Goal: Answer question/provide support: Share knowledge or assist other users

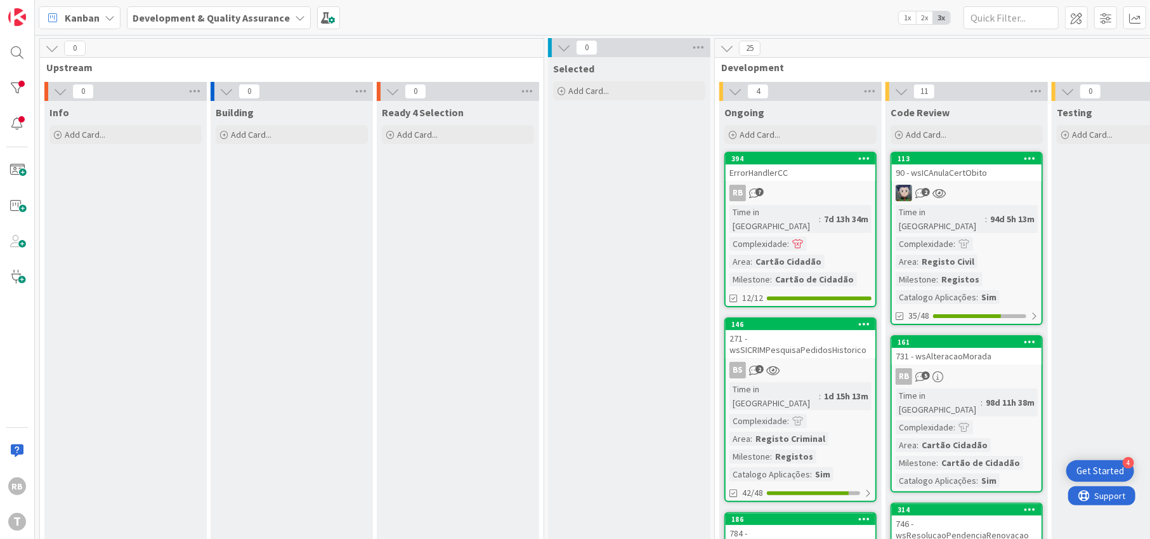
click at [987, 212] on div "94d 5h 13m" at bounding box center [1012, 219] width 51 height 14
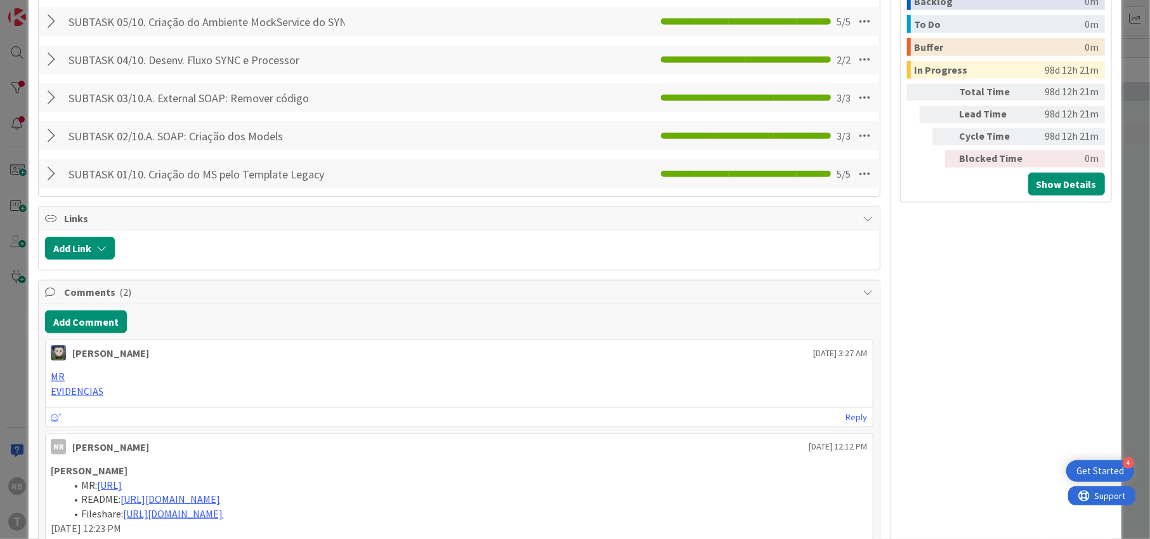
scroll to position [1015, 0]
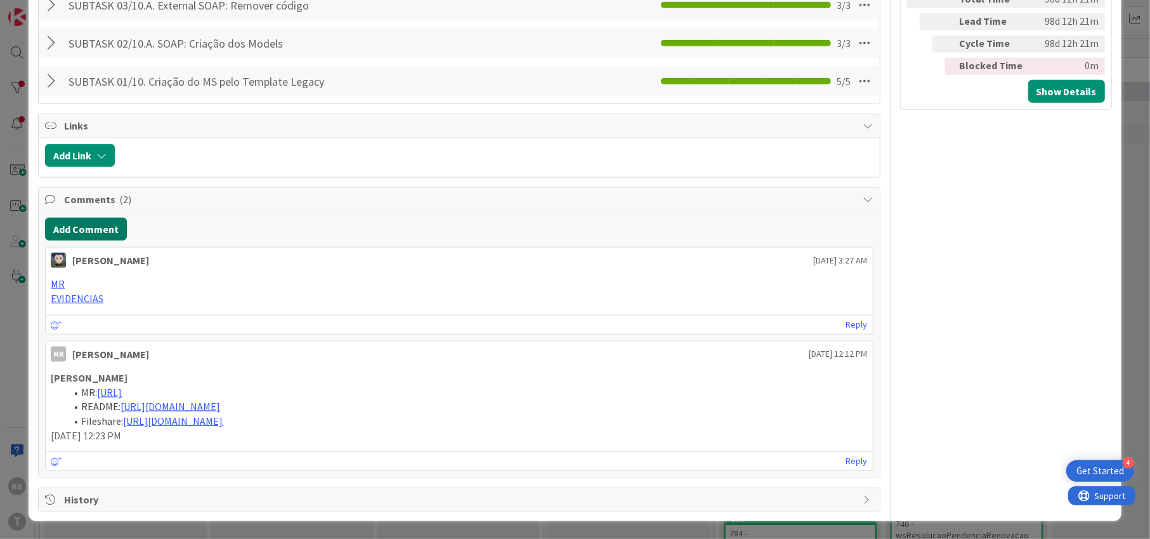
click at [96, 218] on button "Add Comment" at bounding box center [86, 229] width 82 height 23
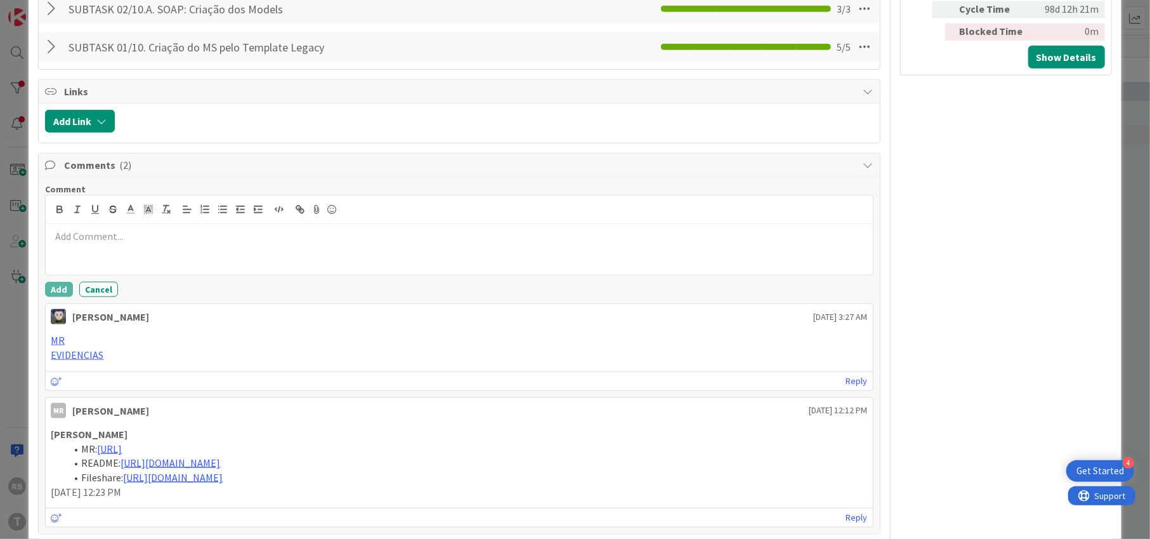
click at [112, 233] on p at bounding box center [459, 236] width 817 height 15
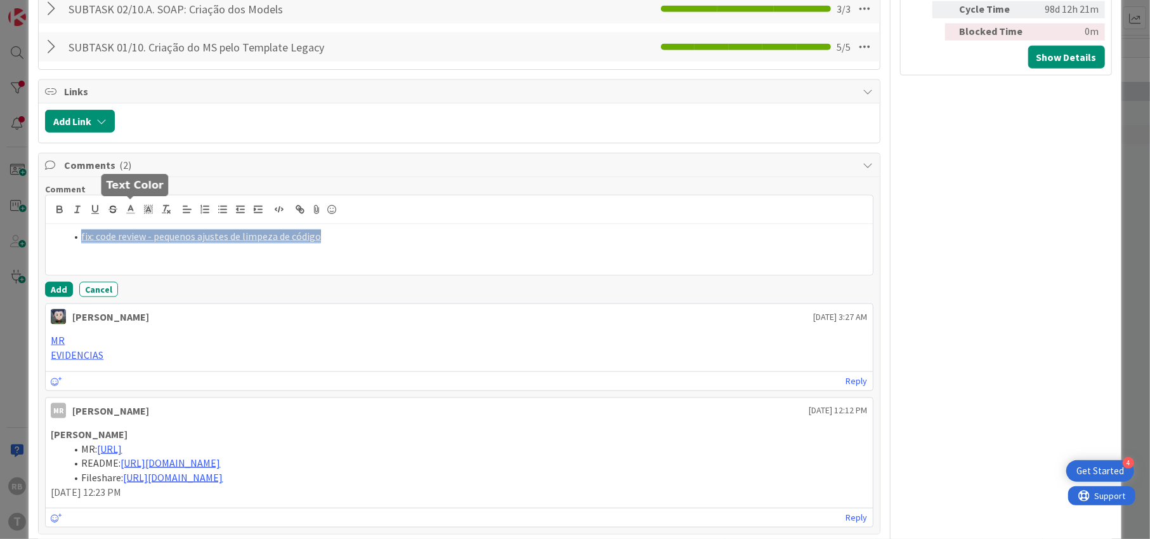
click at [126, 200] on span at bounding box center [131, 208] width 18 height 17
click at [194, 221] on span at bounding box center [195, 226] width 10 height 10
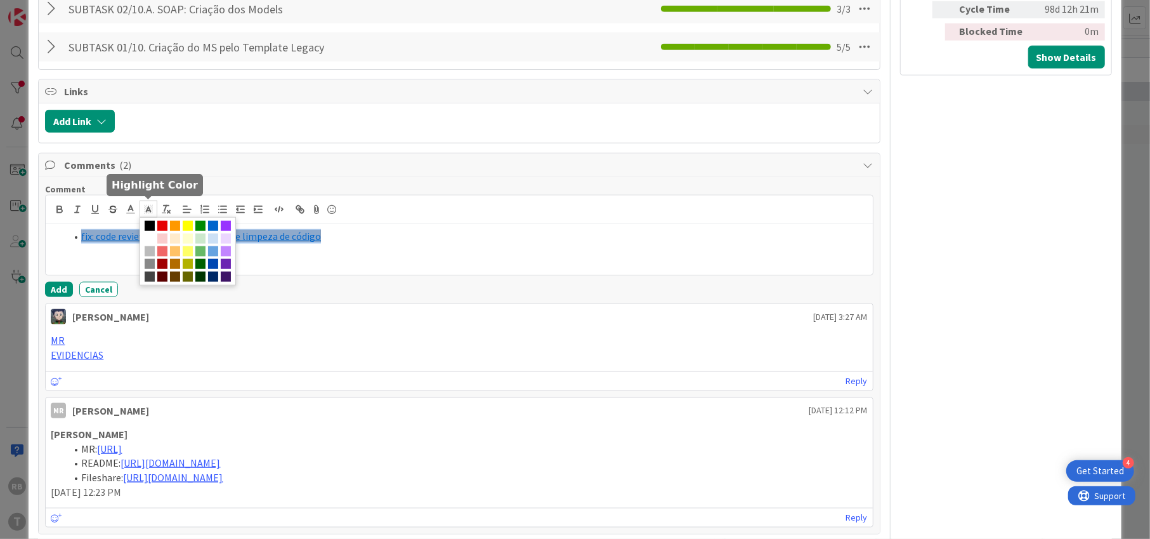
click at [149, 207] on polyline at bounding box center [149, 209] width 4 height 5
click at [149, 237] on span at bounding box center [150, 238] width 10 height 10
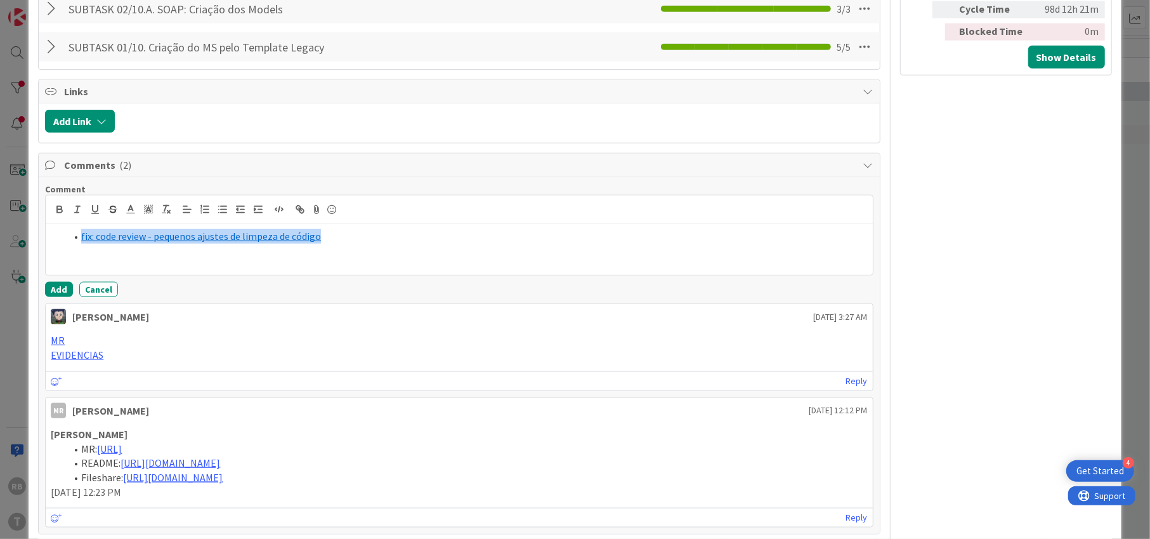
click at [427, 248] on div "fix: code review - pequenos ajustes de limpeza de código" at bounding box center [459, 249] width 827 height 51
click at [51, 284] on button "Add" at bounding box center [59, 289] width 28 height 15
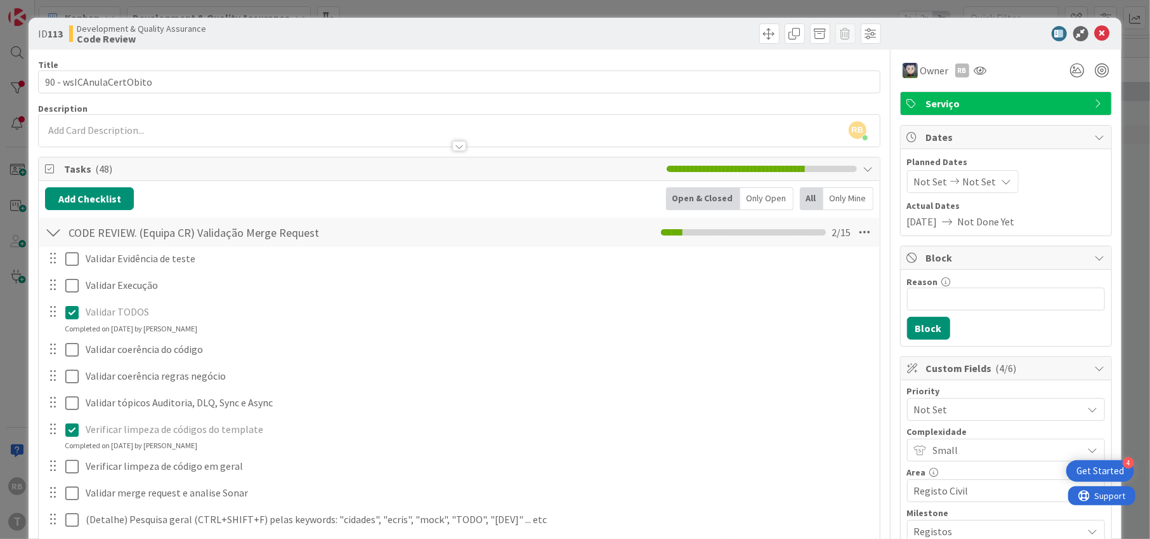
scroll to position [0, 0]
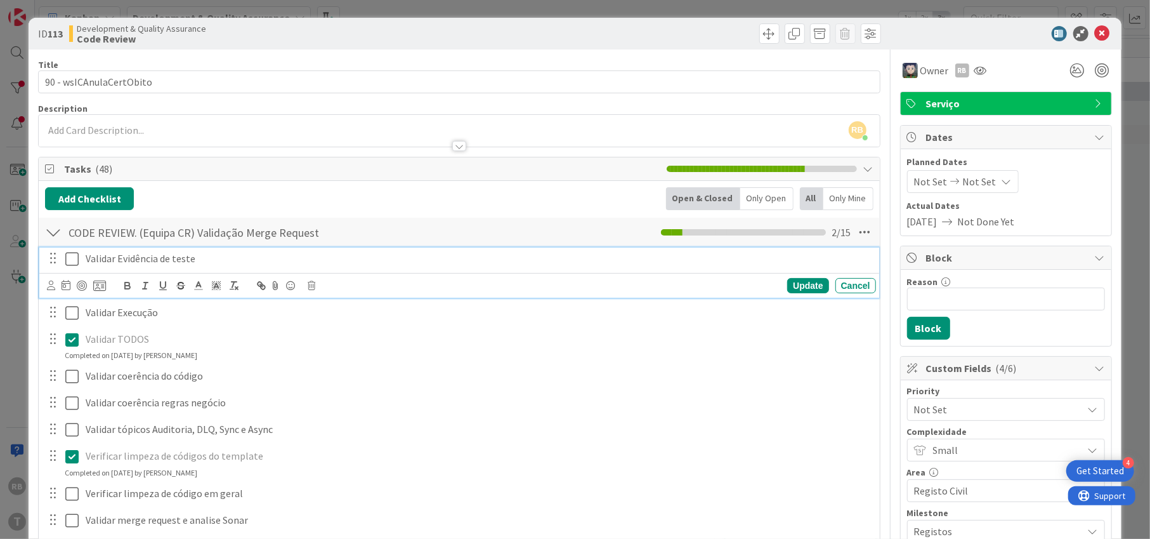
click at [68, 257] on icon at bounding box center [71, 258] width 13 height 15
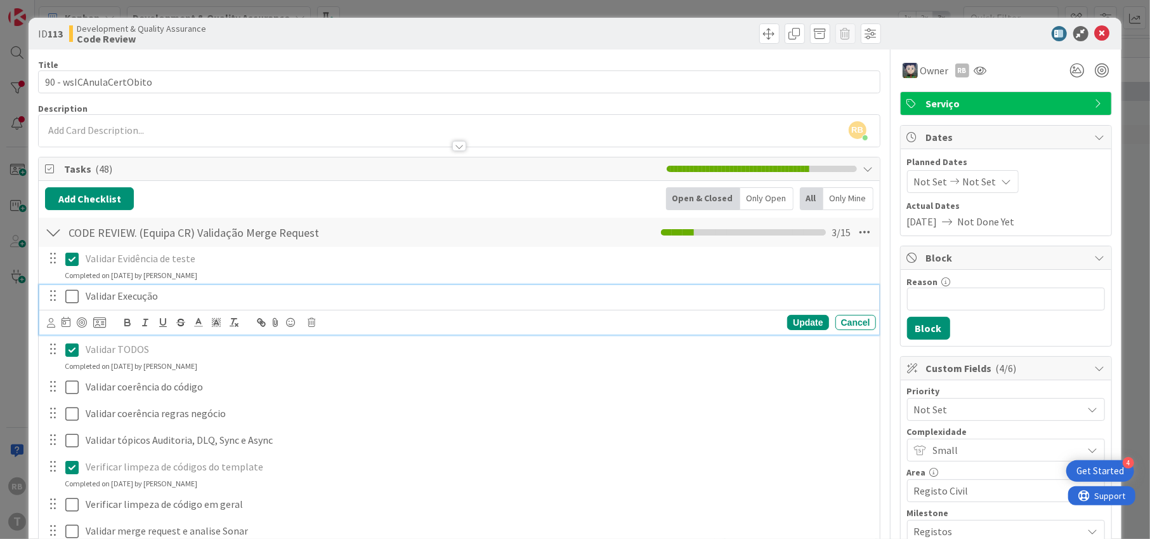
click at [73, 296] on icon at bounding box center [71, 296] width 13 height 15
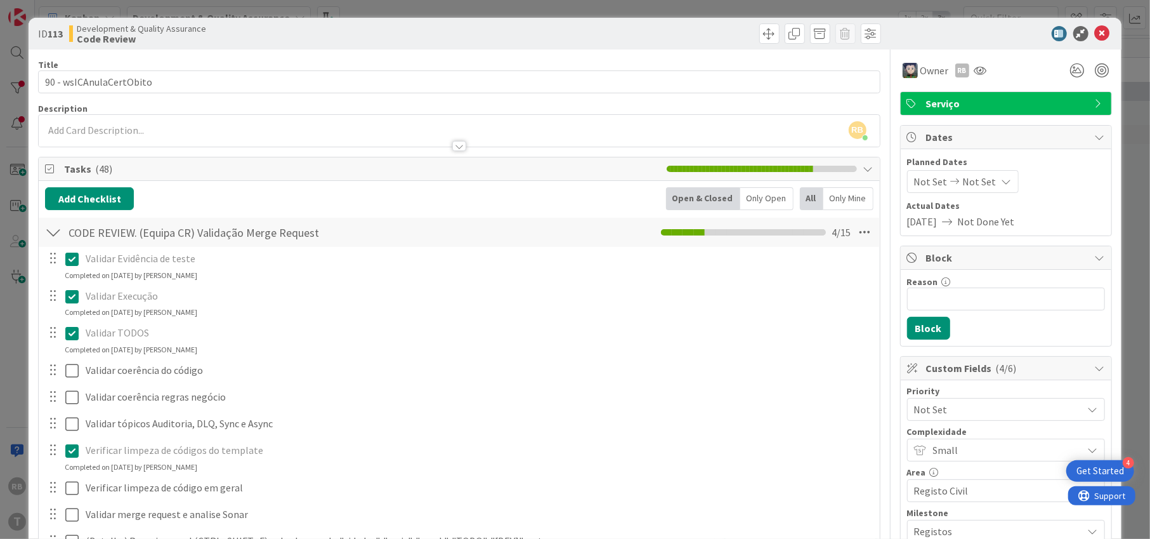
scroll to position [169, 0]
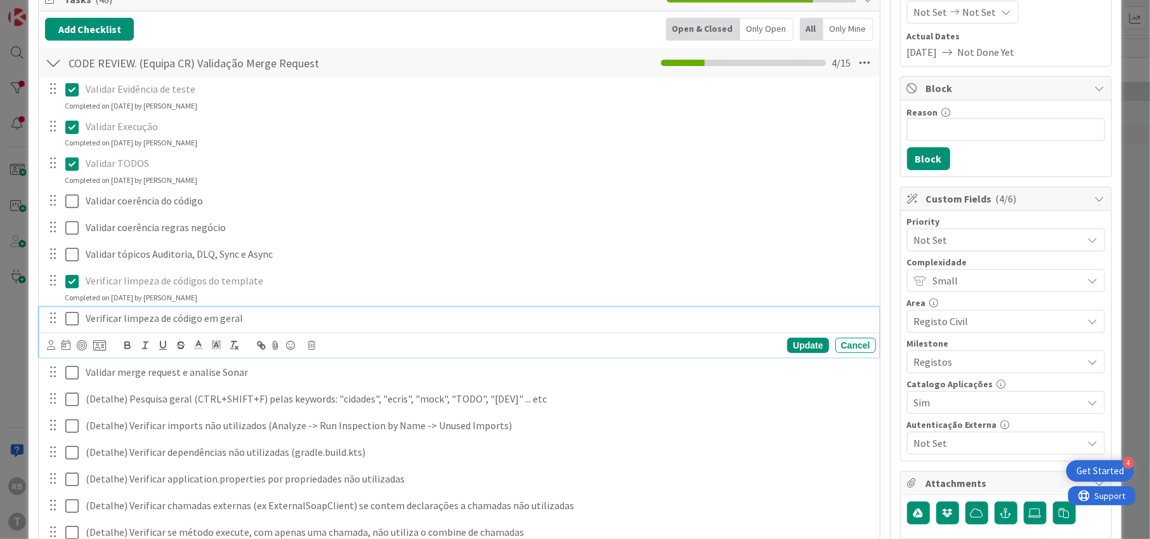
click at [72, 319] on icon at bounding box center [71, 318] width 13 height 15
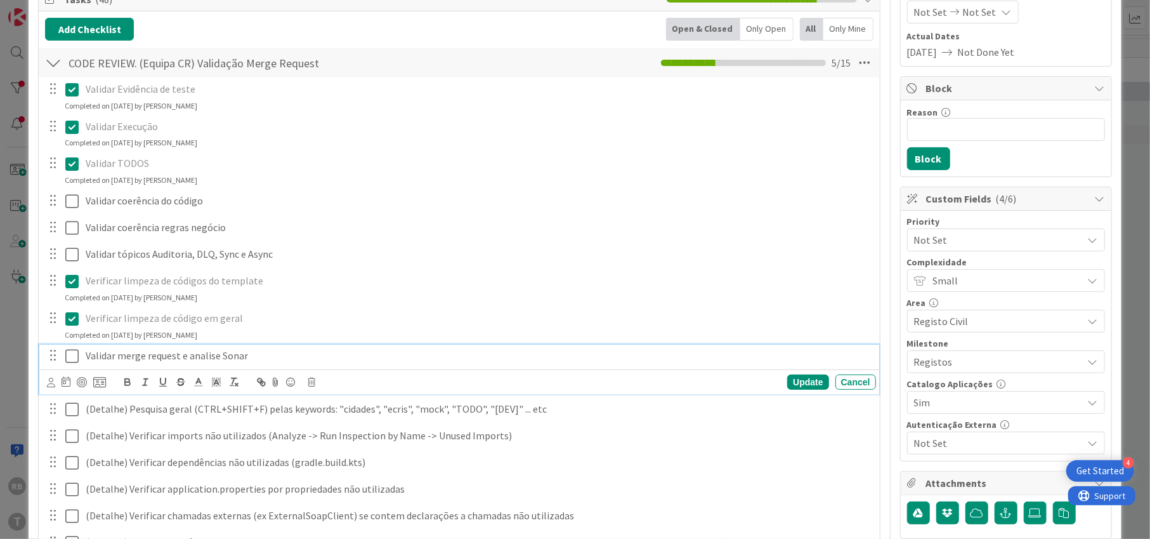
click at [68, 352] on icon at bounding box center [71, 355] width 13 height 15
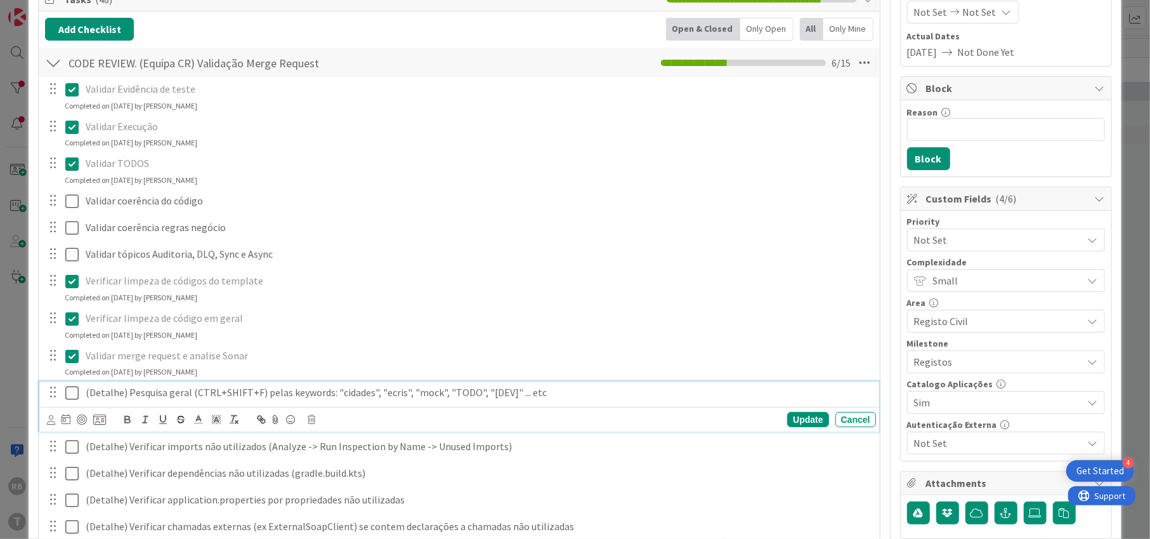
click at [74, 389] on icon at bounding box center [71, 392] width 13 height 15
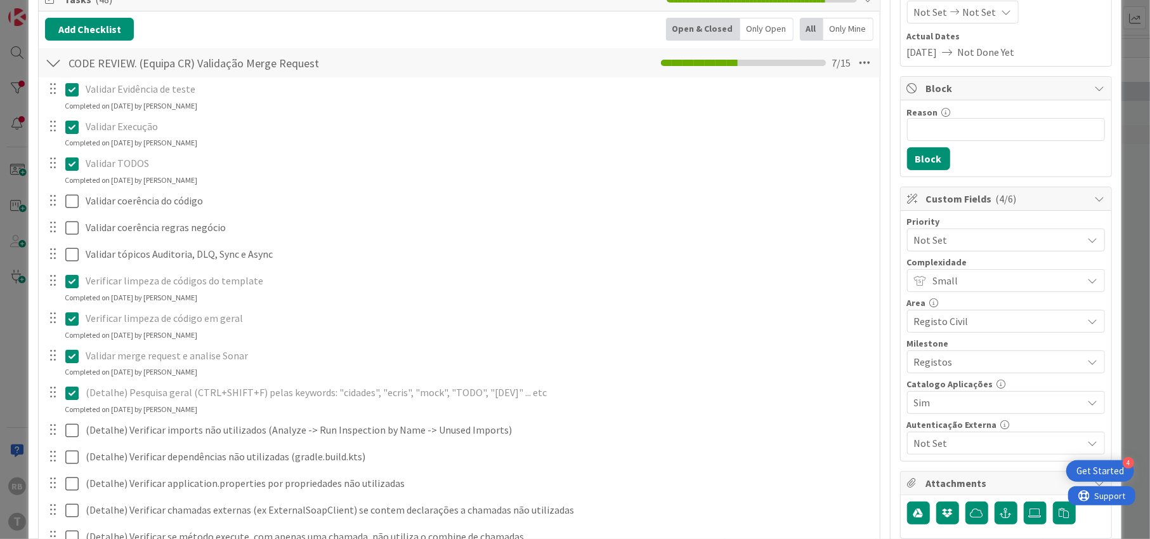
scroll to position [338, 0]
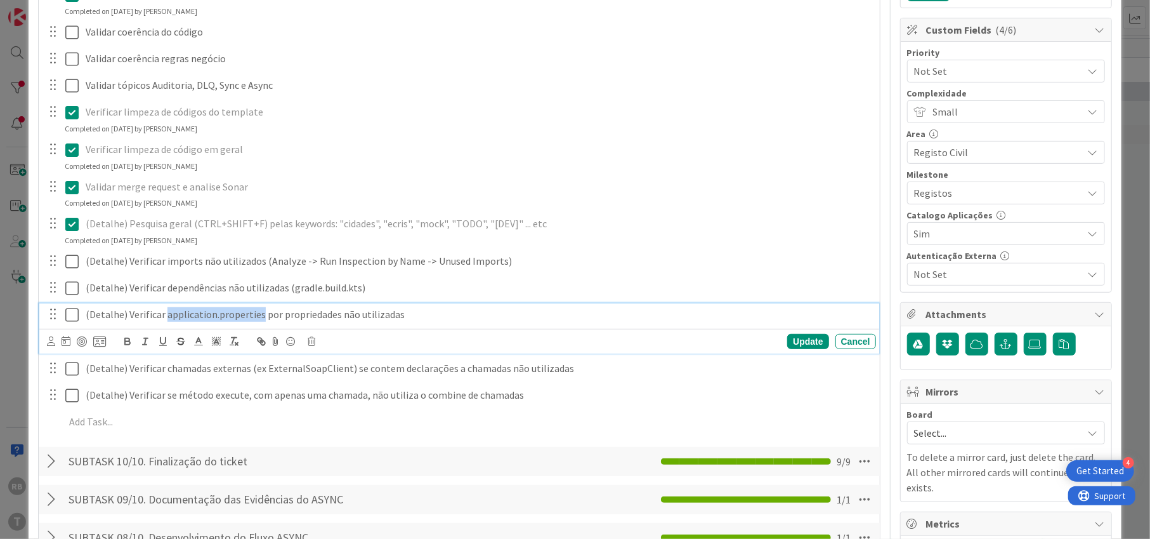
drag, startPoint x: 164, startPoint y: 313, endPoint x: 256, endPoint y: 312, distance: 92.0
click at [256, 312] on p "(Detalhe) Verificar application.properties por propriedades não utilizadas" at bounding box center [478, 314] width 785 height 15
copy p "application.properties"
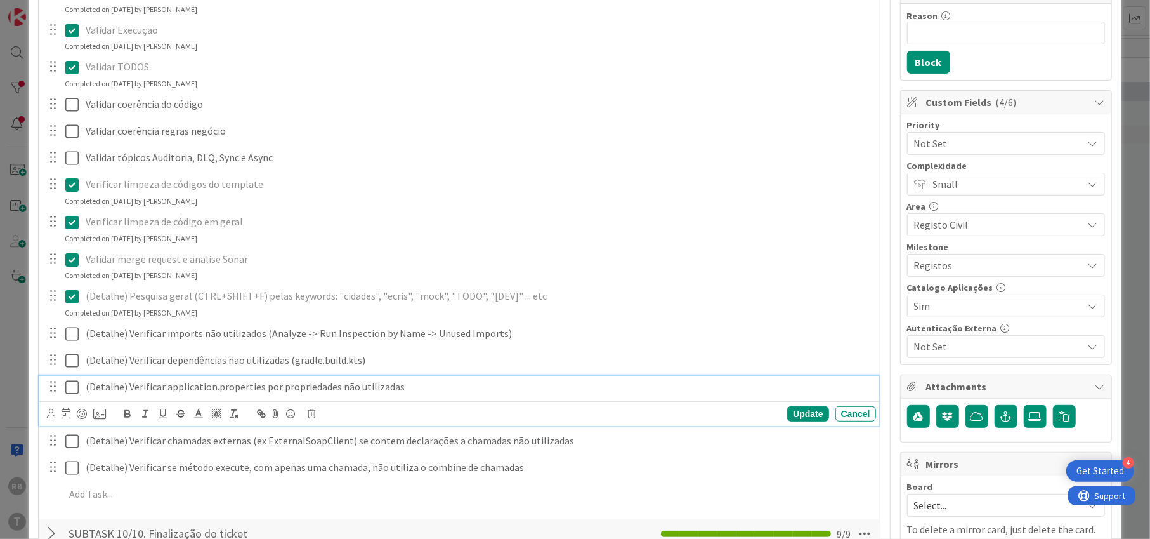
scroll to position [169, 0]
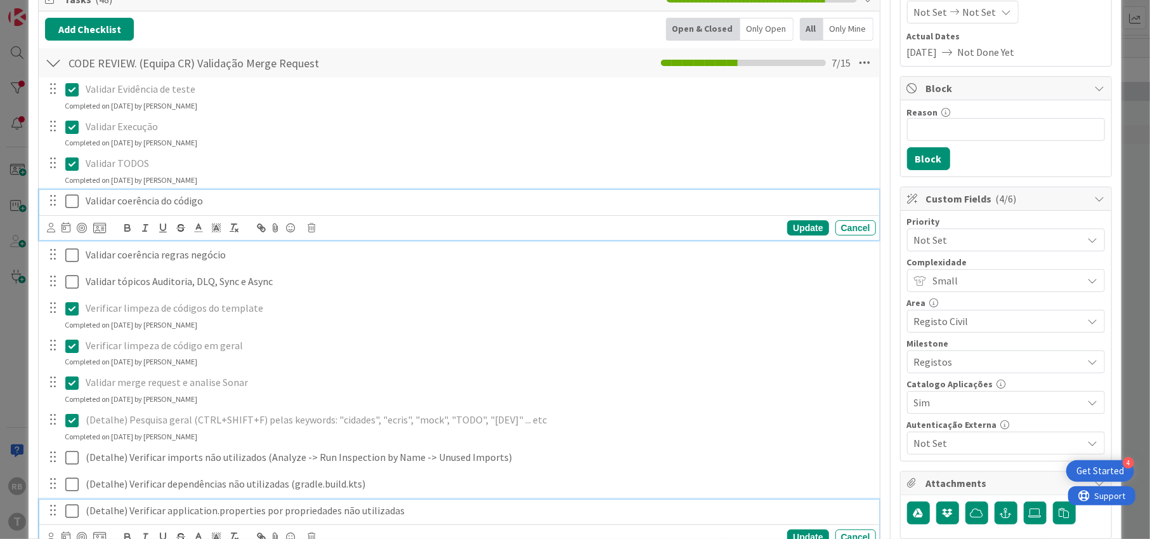
click at [72, 198] on icon at bounding box center [71, 201] width 13 height 15
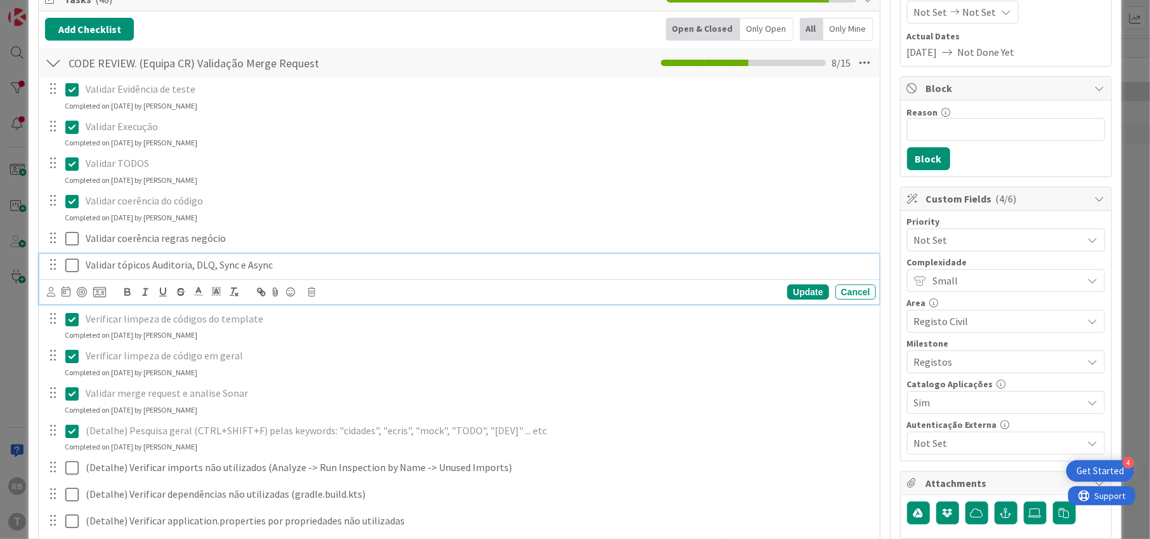
click at [71, 261] on icon at bounding box center [71, 265] width 13 height 15
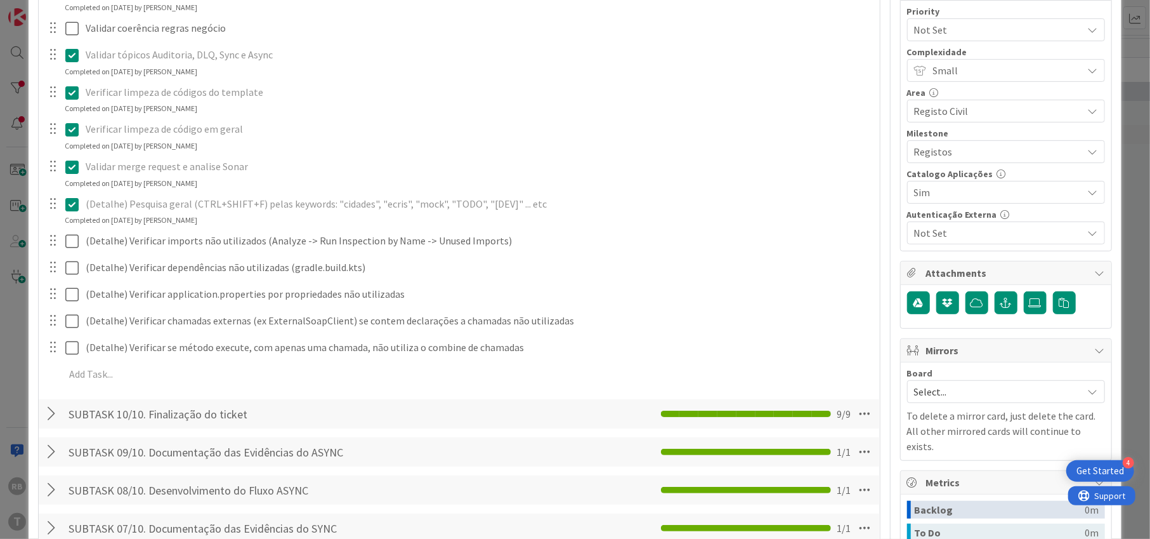
scroll to position [338, 0]
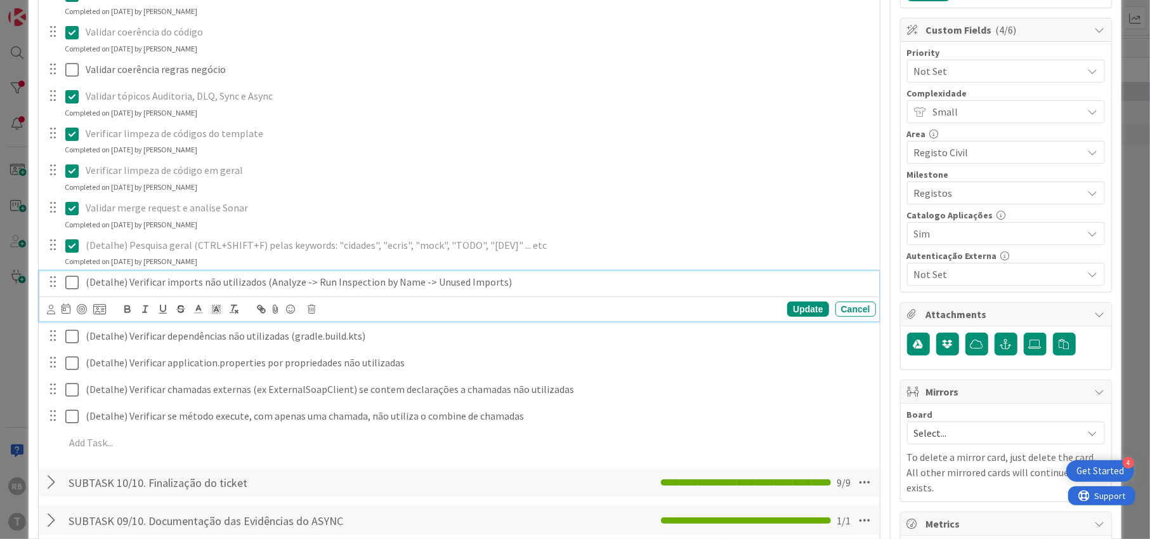
click at [72, 285] on icon at bounding box center [71, 282] width 13 height 15
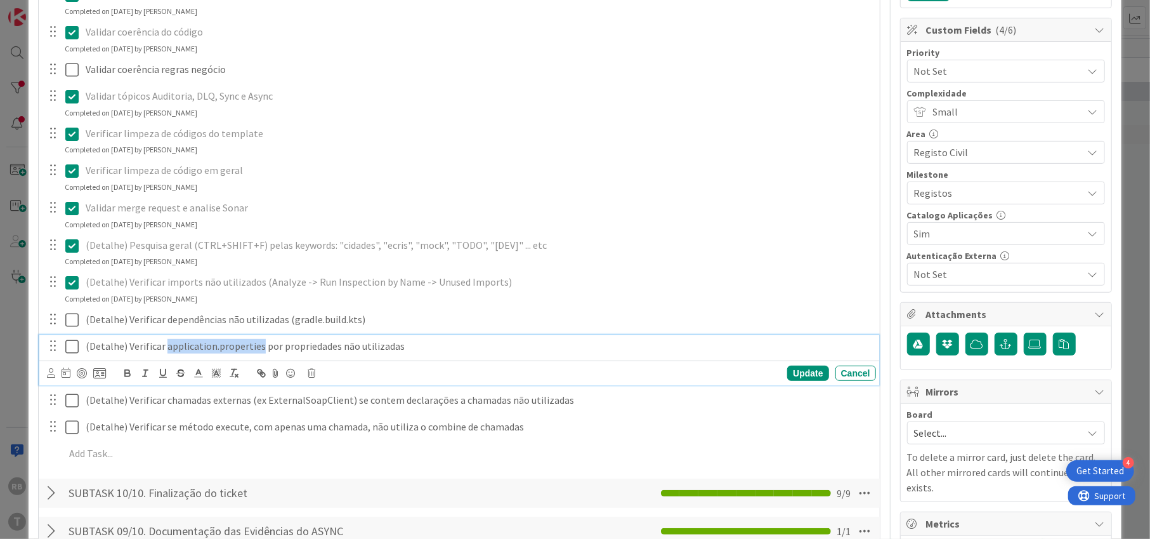
drag, startPoint x: 162, startPoint y: 343, endPoint x: 256, endPoint y: 352, distance: 93.7
click at [256, 352] on p "(Detalhe) Verificar application.properties por propriedades não utilizadas" at bounding box center [478, 346] width 785 height 15
copy p "application.properties"
click at [72, 346] on icon at bounding box center [71, 346] width 13 height 15
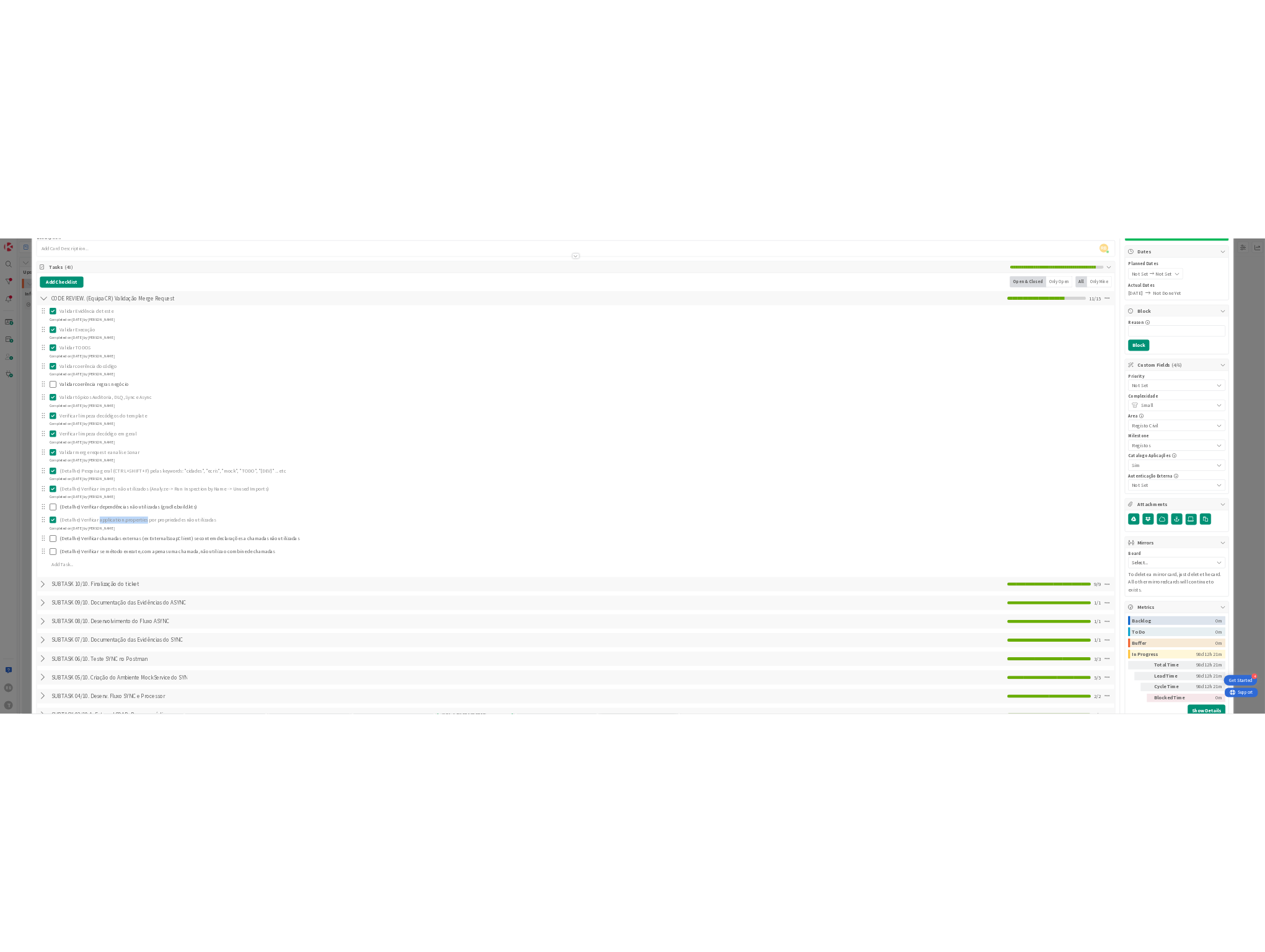
scroll to position [82, 0]
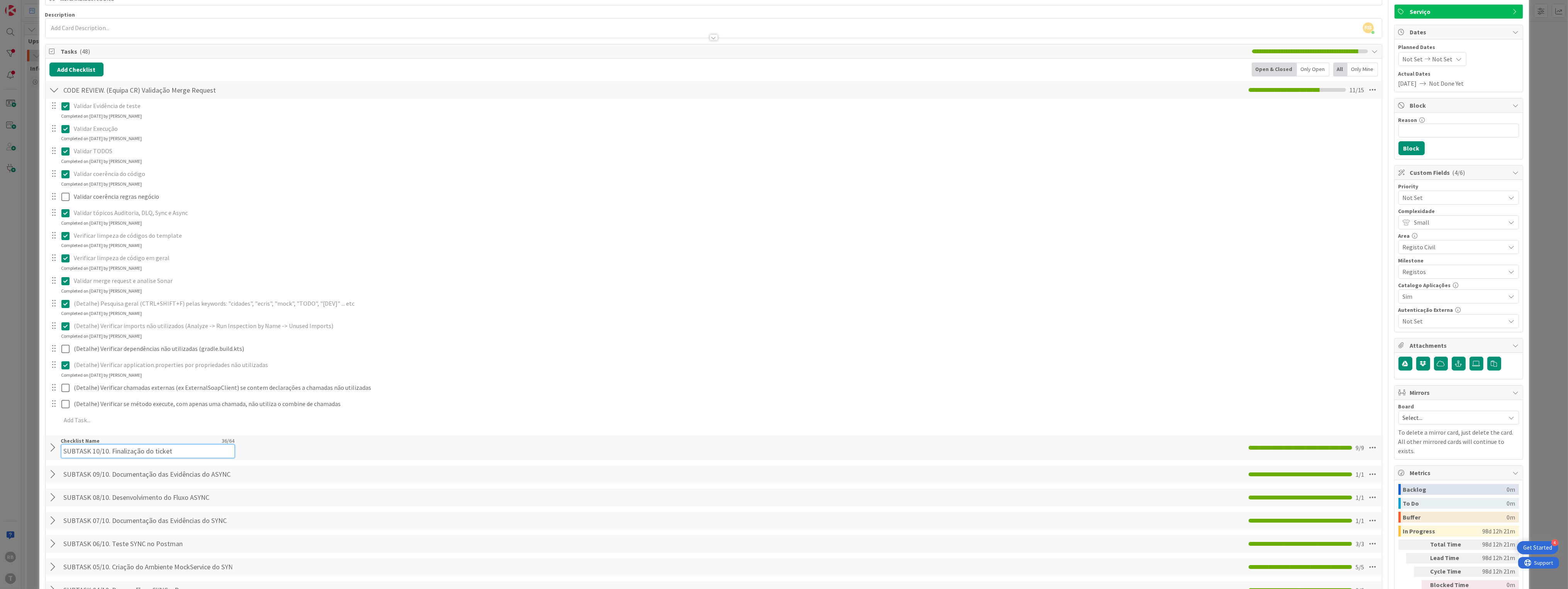
click at [181, 327] on input "SUBTASK 10/10. Finalização do ticket" at bounding box center [148, 451] width 174 height 14
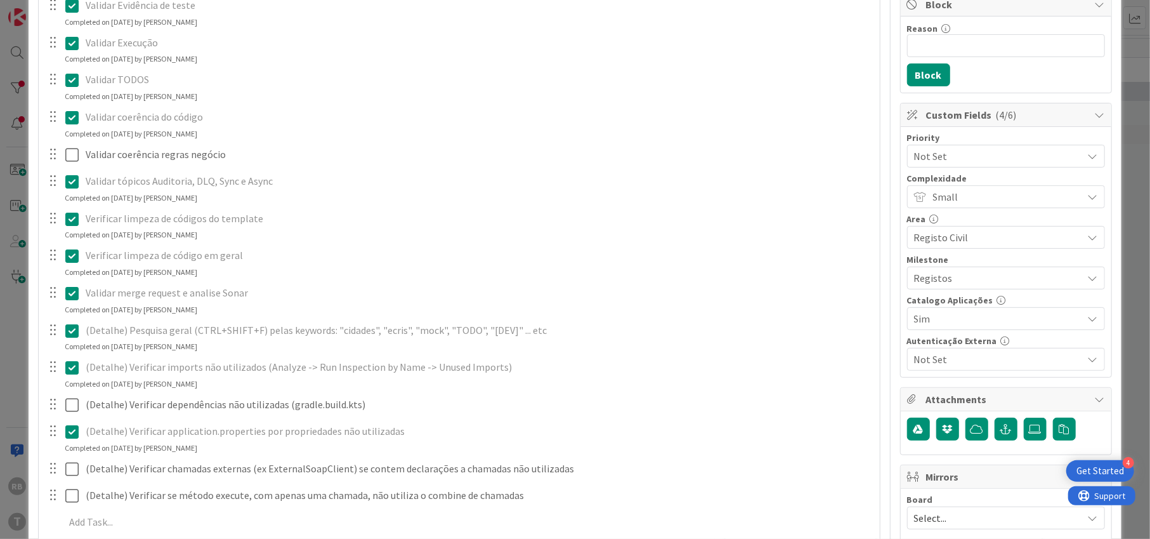
scroll to position [423, 0]
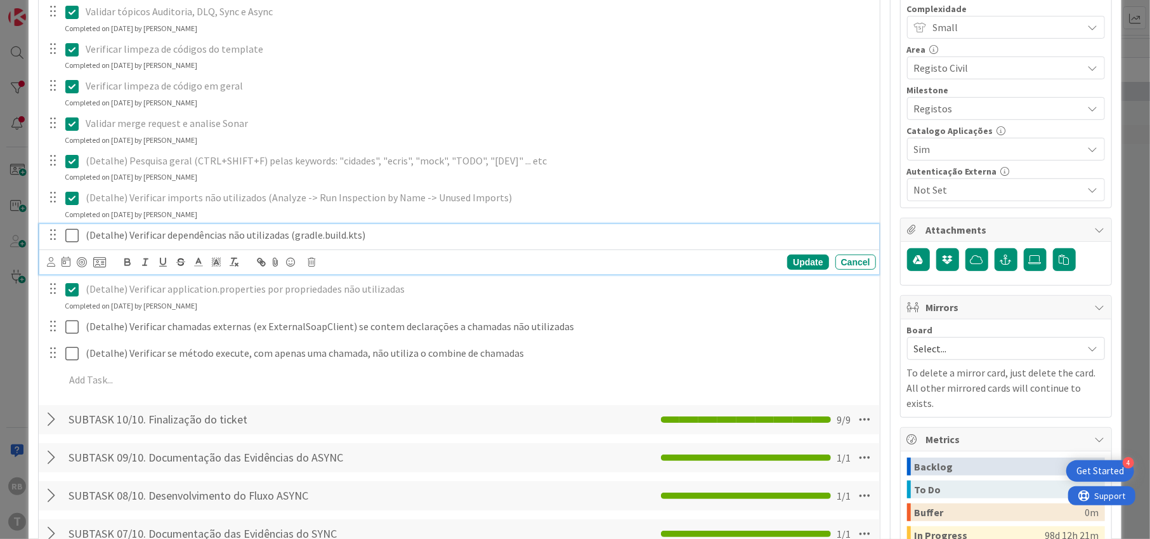
click at [72, 236] on icon at bounding box center [71, 235] width 13 height 15
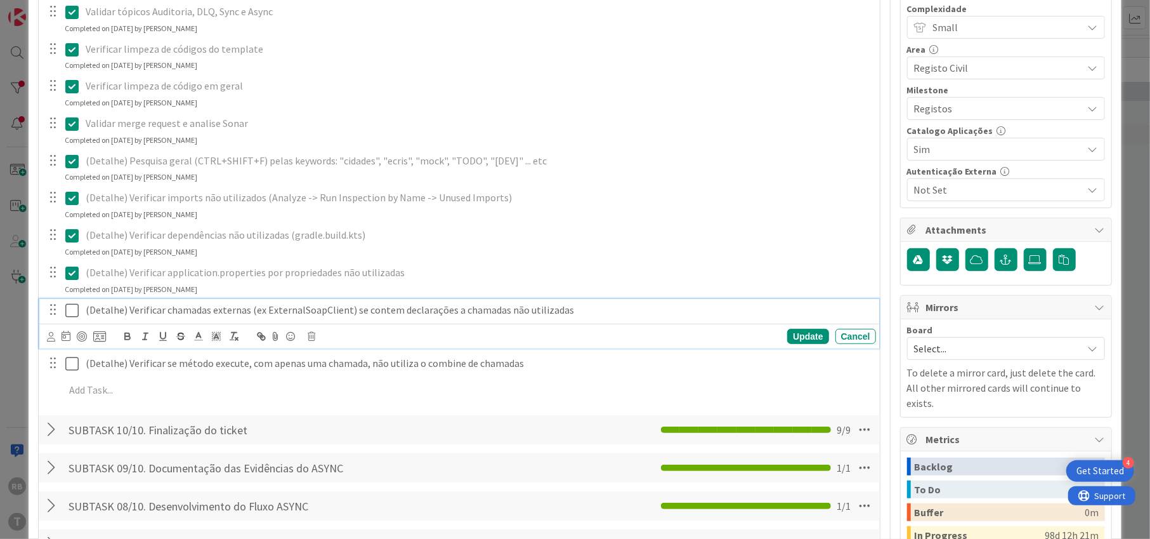
click at [70, 309] on icon at bounding box center [71, 310] width 13 height 15
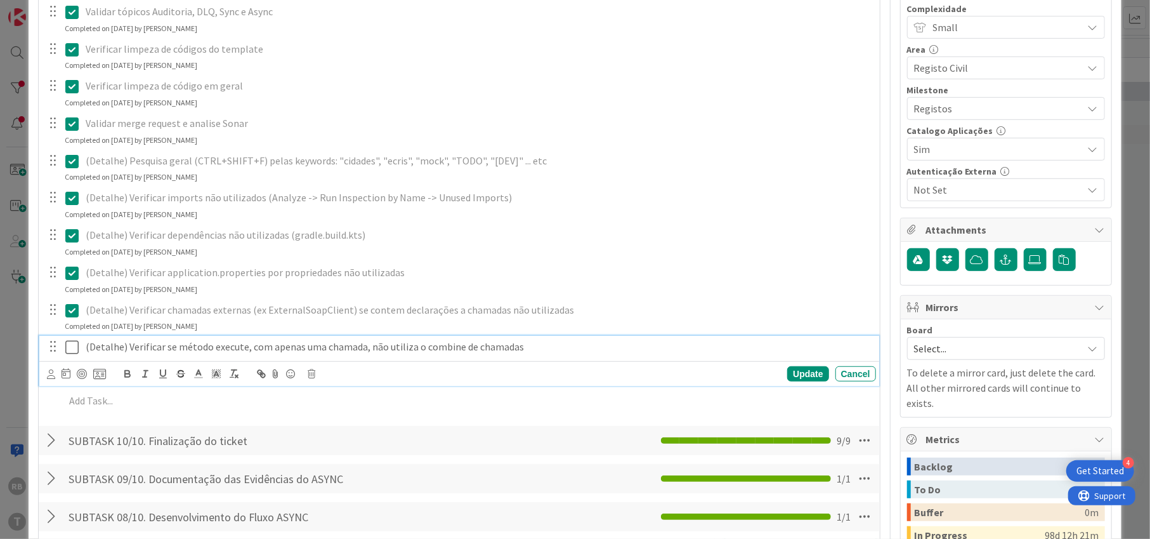
click at [74, 346] on icon at bounding box center [71, 346] width 13 height 15
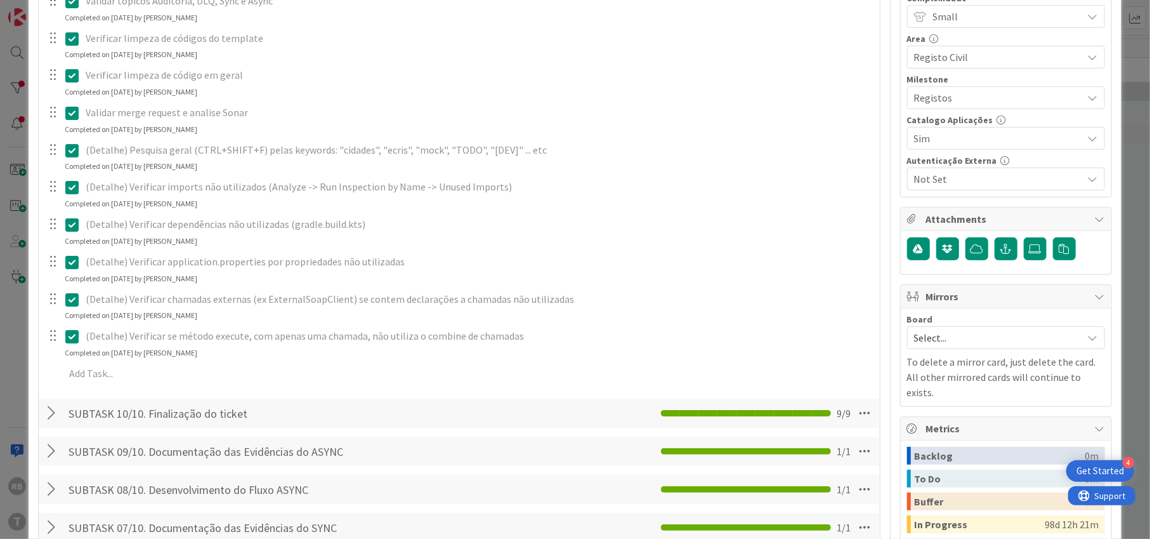
scroll to position [507, 0]
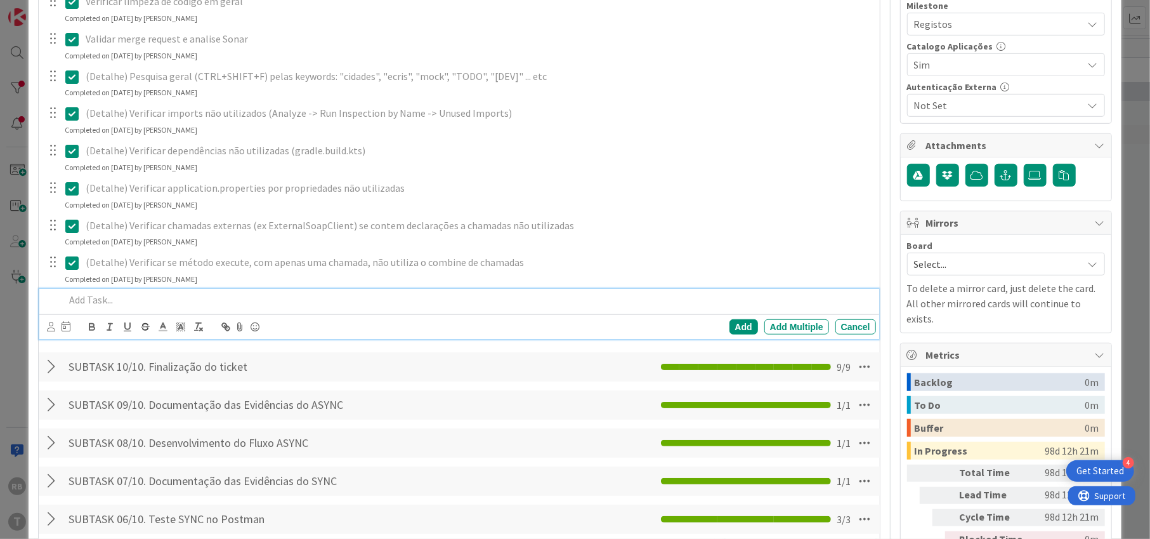
click at [95, 300] on p at bounding box center [468, 299] width 806 height 15
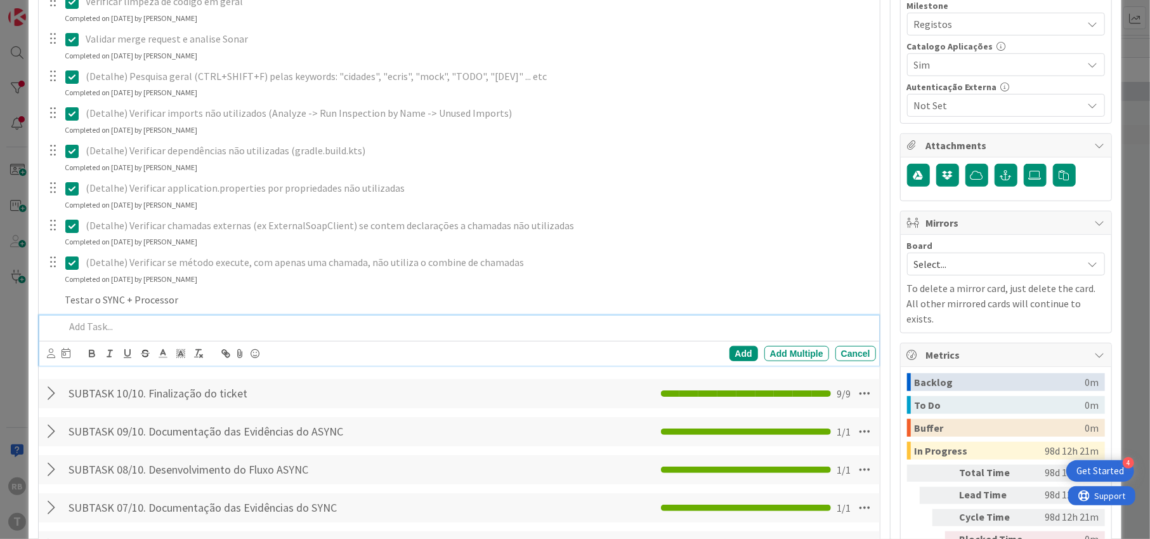
scroll to position [534, 0]
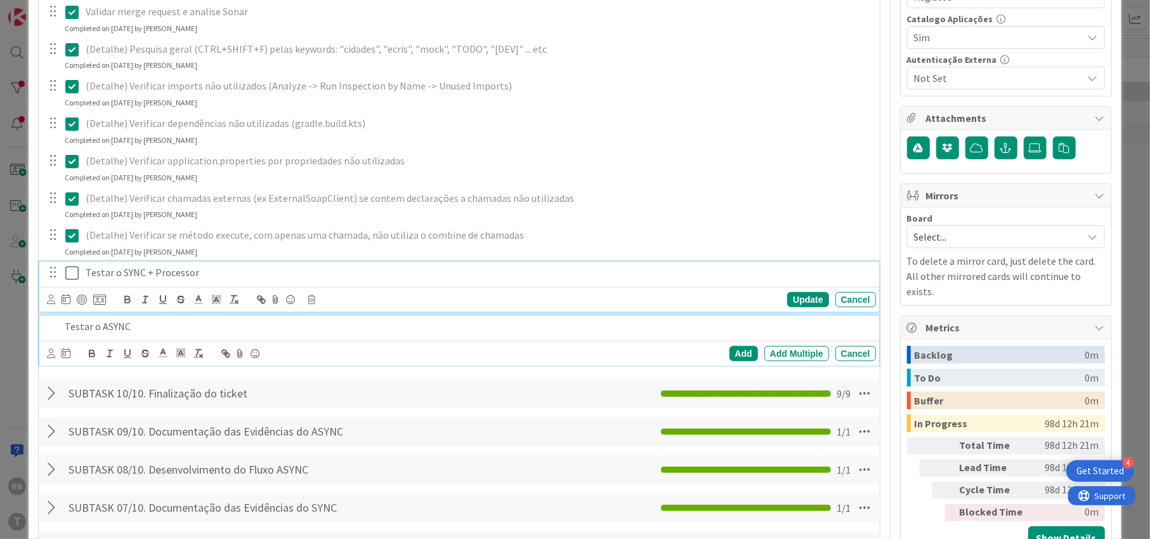
click at [393, 267] on div "Testar o SYNC + Processor Update Cancel" at bounding box center [458, 286] width 839 height 50
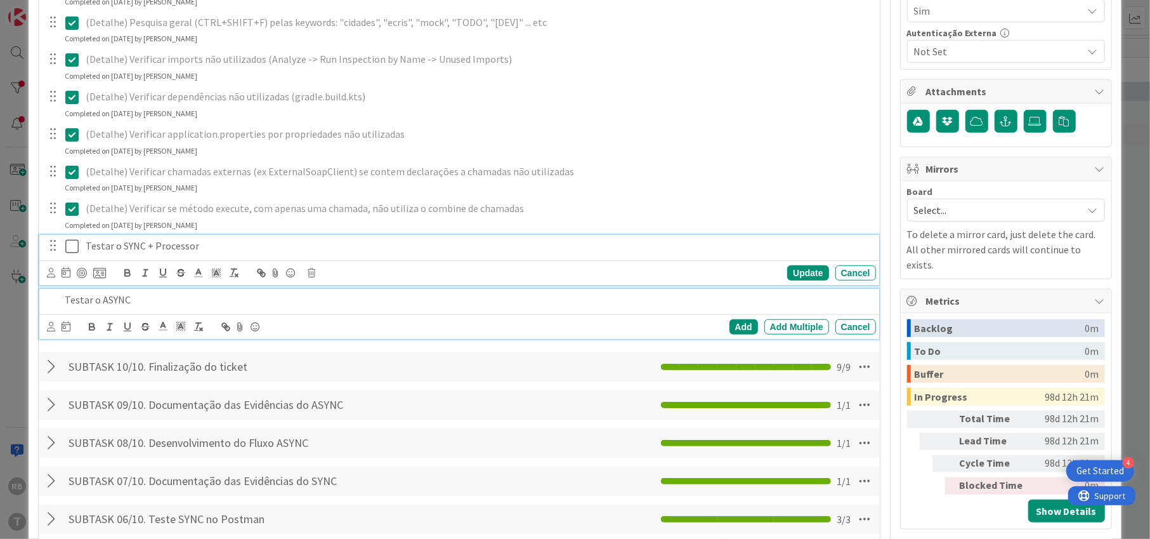
click at [160, 302] on p "Testar o ASYNC" at bounding box center [468, 299] width 806 height 15
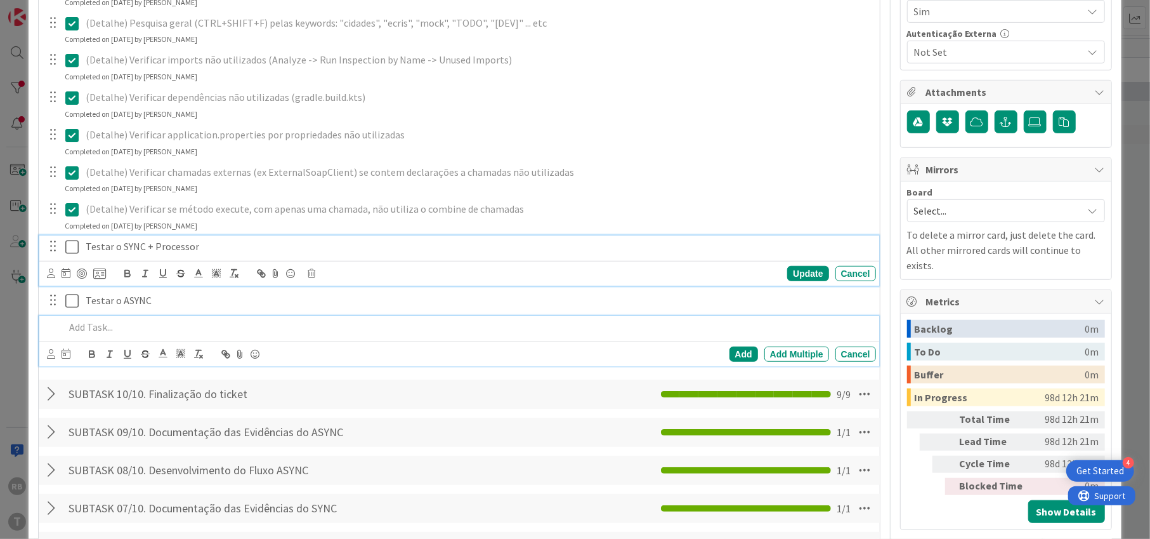
scroll to position [588, 0]
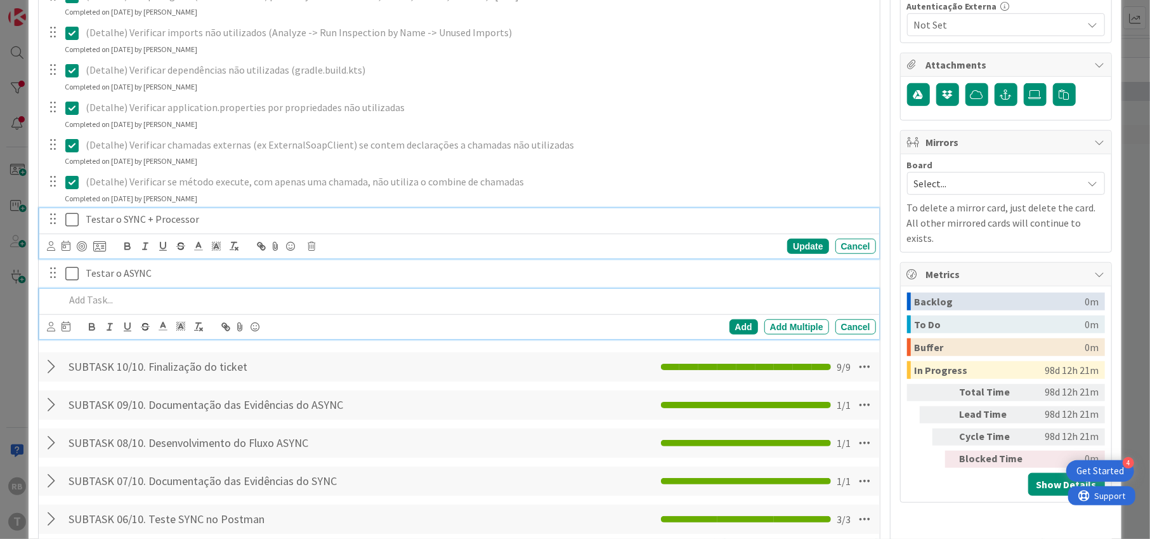
click at [72, 246] on div "Testar o SYNC + Processor Update Cancel" at bounding box center [458, 233] width 839 height 50
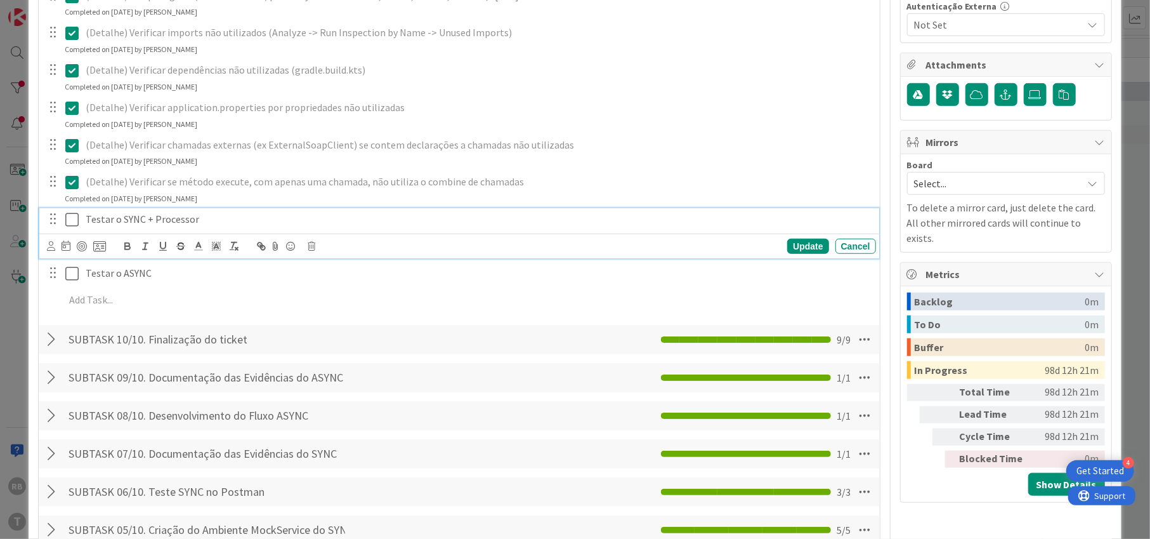
click at [71, 213] on icon at bounding box center [71, 219] width 13 height 15
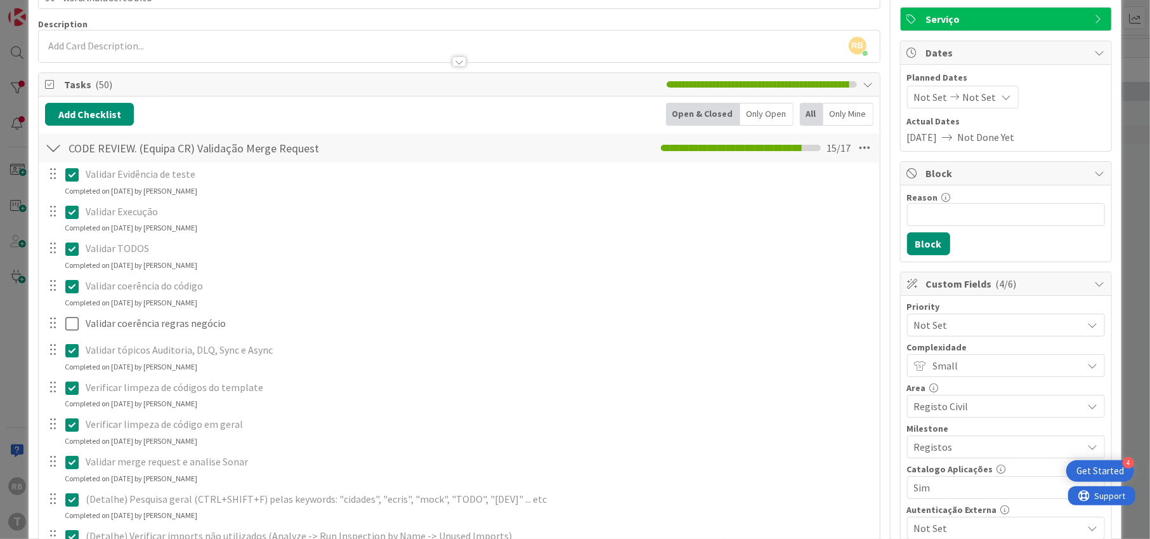
scroll to position [0, 0]
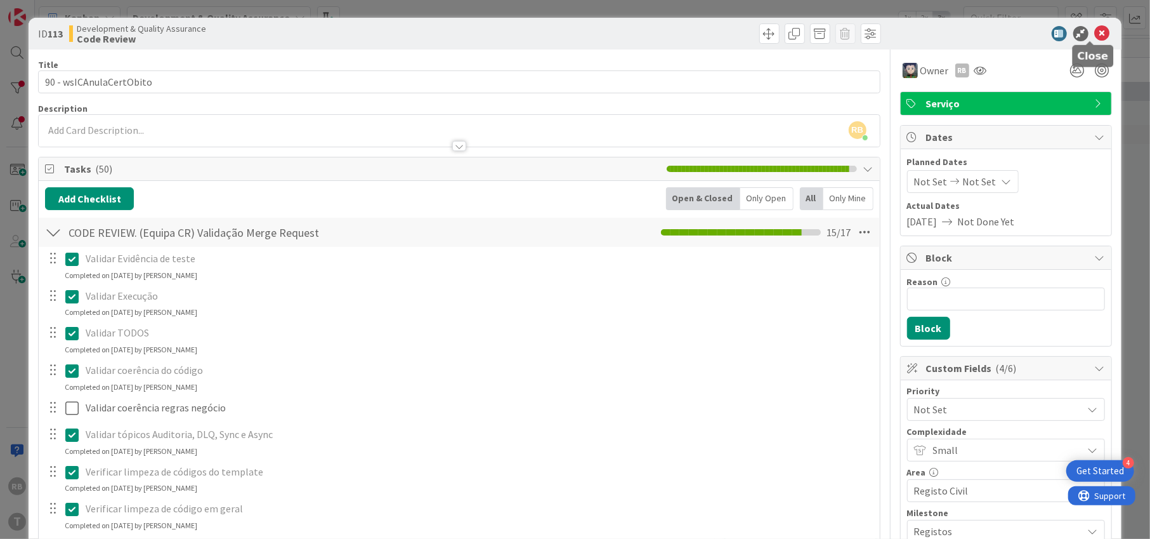
click at [1096, 31] on icon at bounding box center [1102, 33] width 15 height 15
